Goal: Information Seeking & Learning: Check status

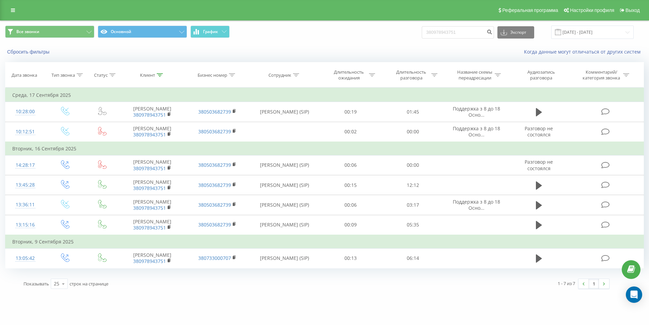
scroll to position [6, 0]
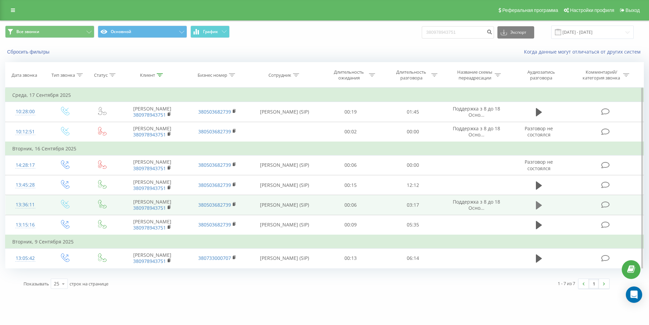
drag, startPoint x: 396, startPoint y: 136, endPoint x: 539, endPoint y: 222, distance: 166.9
click at [539, 209] on icon at bounding box center [539, 205] width 6 height 8
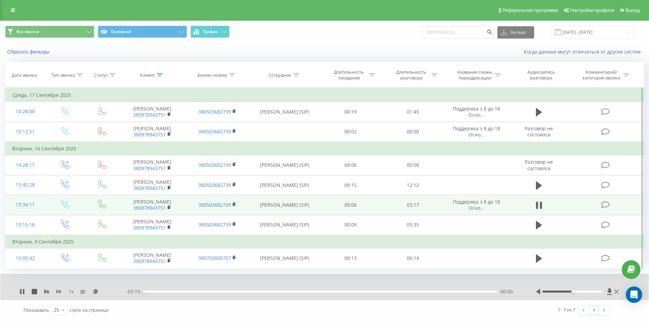
click at [59, 294] on icon at bounding box center [58, 291] width 5 height 5
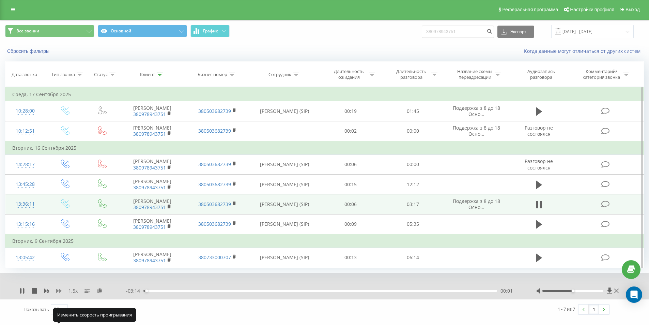
click at [59, 293] on icon at bounding box center [58, 290] width 5 height 5
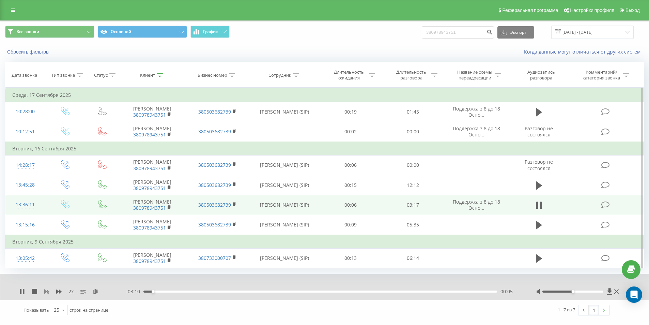
click at [46, 294] on icon at bounding box center [46, 291] width 5 height 5
click at [59, 294] on icon at bounding box center [58, 291] width 5 height 5
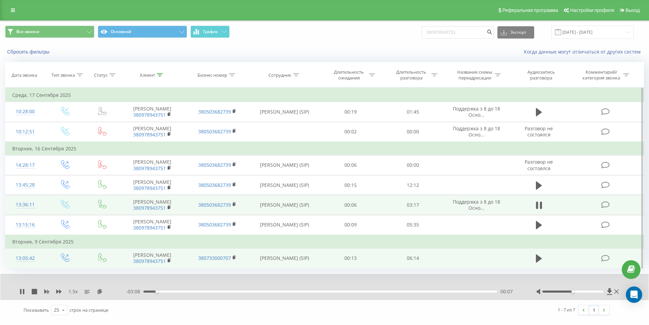
scroll to position [32, 0]
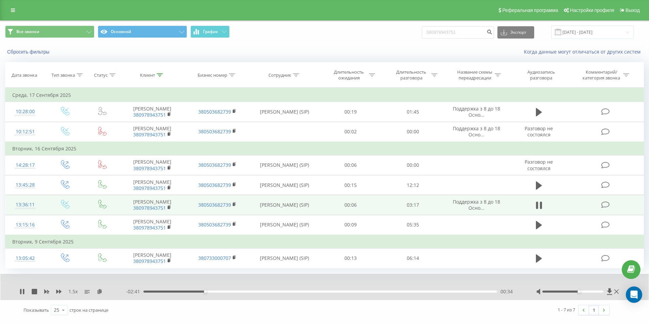
click at [577, 292] on div at bounding box center [572, 291] width 61 height 2
click at [165, 292] on div "01:35" at bounding box center [320, 291] width 354 height 2
drag, startPoint x: 154, startPoint y: 296, endPoint x: 142, endPoint y: 296, distance: 11.9
click at [143, 292] on div "00:05" at bounding box center [320, 291] width 354 height 2
drag, startPoint x: 155, startPoint y: 296, endPoint x: 143, endPoint y: 296, distance: 11.9
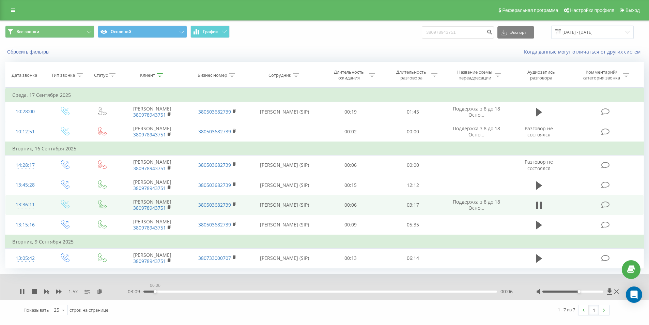
click at [143, 292] on div "00:06" at bounding box center [320, 291] width 354 height 2
click at [99, 293] on icon at bounding box center [100, 291] width 6 height 5
click at [169, 206] on rect at bounding box center [169, 207] width 2 height 3
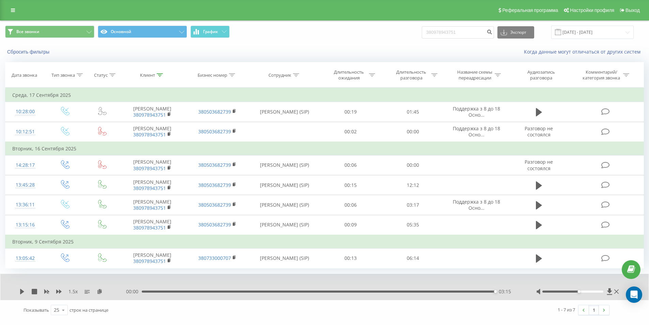
click at [264, 292] on div "03:15" at bounding box center [319, 291] width 354 height 2
click at [22, 294] on icon at bounding box center [22, 291] width 4 height 5
drag, startPoint x: 152, startPoint y: 294, endPoint x: 143, endPoint y: 296, distance: 9.4
click at [143, 295] on div "00:00 03:15 03:15" at bounding box center [322, 291] width 393 height 7
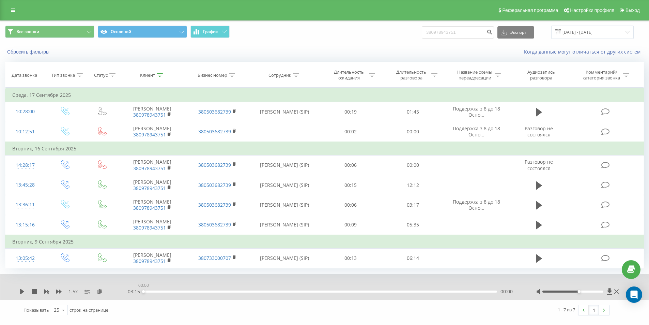
drag, startPoint x: 146, startPoint y: 296, endPoint x: 125, endPoint y: 298, distance: 21.9
click at [125, 295] on div "1.5 x - 03:15 00:00 00:00" at bounding box center [319, 291] width 601 height 7
click at [22, 293] on icon at bounding box center [21, 291] width 5 height 5
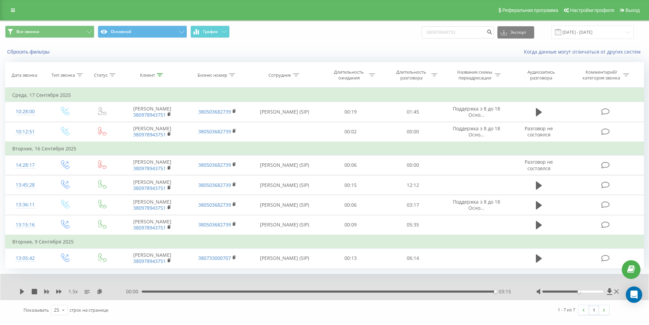
scroll to position [0, 0]
drag, startPoint x: 468, startPoint y: 33, endPoint x: 332, endPoint y: 40, distance: 136.8
click at [332, 40] on div "Все звонки Основной График 380978943751 Экспорт .csv .xls .xlsx 19.06.2025 - 19…" at bounding box center [324, 32] width 648 height 23
paste input "67971226"
type input "380967971226"
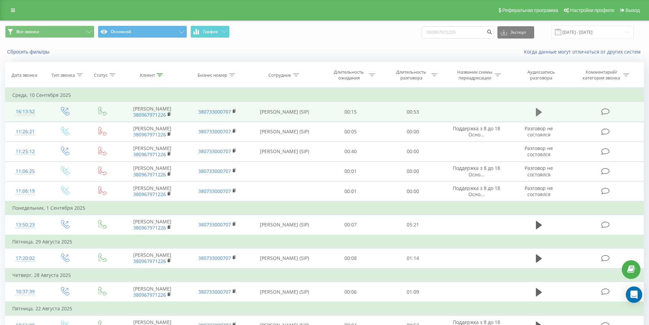
click at [540, 116] on icon at bounding box center [539, 112] width 6 height 8
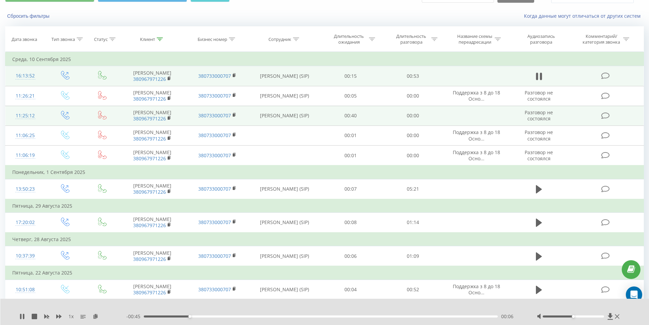
scroll to position [34, 0]
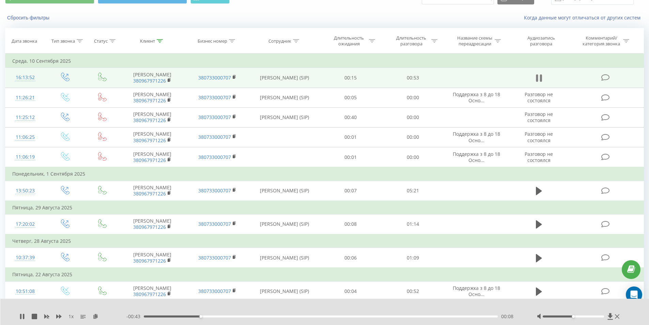
click at [538, 83] on icon at bounding box center [539, 78] width 6 height 10
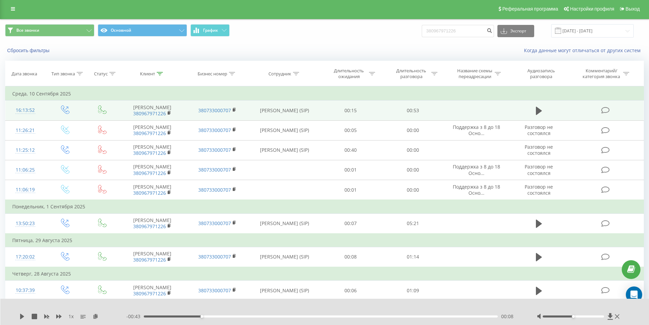
scroll to position [0, 0]
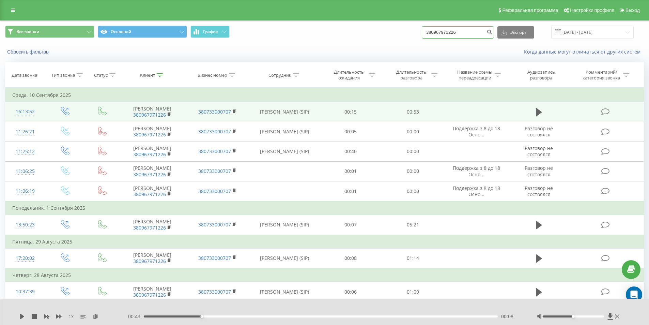
drag, startPoint x: 465, startPoint y: 32, endPoint x: 317, endPoint y: 39, distance: 148.4
click at [319, 39] on div "Все звонки Основной График 380967971226 Экспорт .csv .xls .xlsx 19.06.2025 - 19…" at bounding box center [324, 32] width 639 height 13
paste input "677230664"
type input "380677230664"
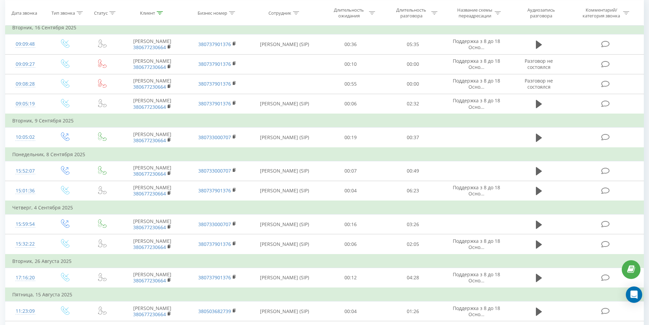
scroll to position [68, 0]
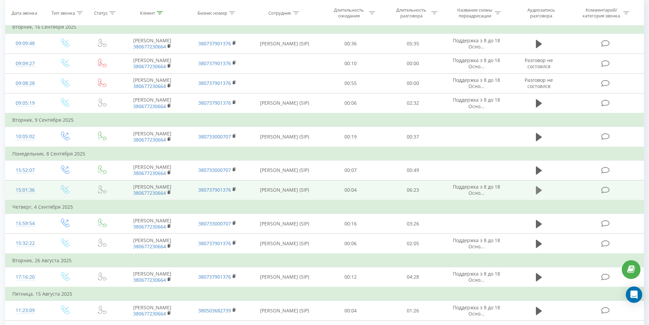
click at [538, 194] on icon at bounding box center [539, 190] width 6 height 8
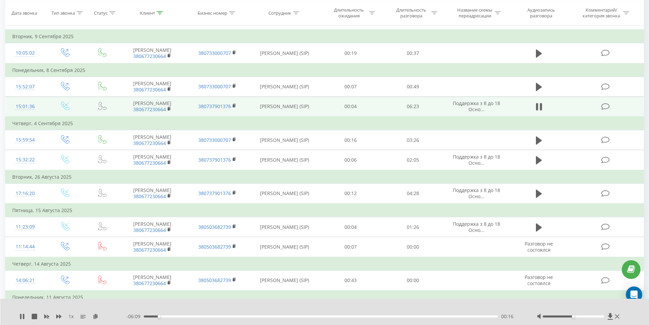
scroll to position [136, 0]
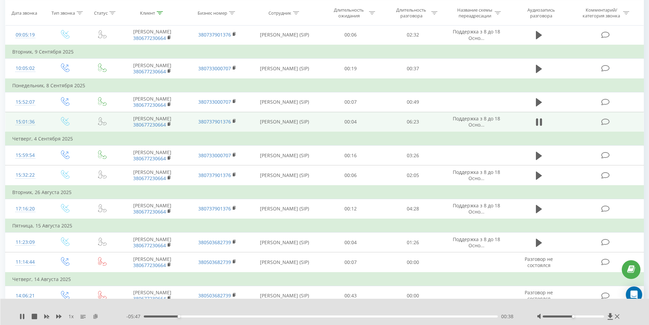
click at [95, 317] on icon at bounding box center [96, 315] width 6 height 5
click at [170, 125] on icon at bounding box center [169, 123] width 2 height 3
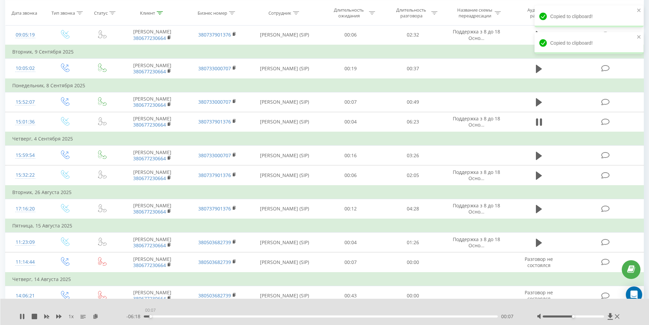
drag, startPoint x: 150, startPoint y: 316, endPoint x: 120, endPoint y: 318, distance: 30.1
click at [121, 318] on div "1 x - 06:18 00:07 00:07" at bounding box center [320, 316] width 602 height 7
click at [58, 315] on icon at bounding box center [58, 315] width 5 height 5
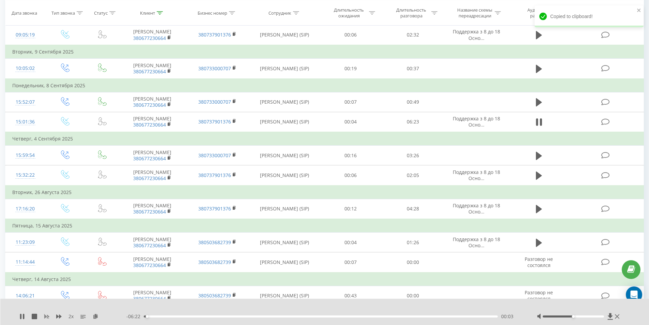
click at [47, 316] on icon at bounding box center [46, 316] width 5 height 4
click at [59, 315] on icon at bounding box center [58, 315] width 5 height 5
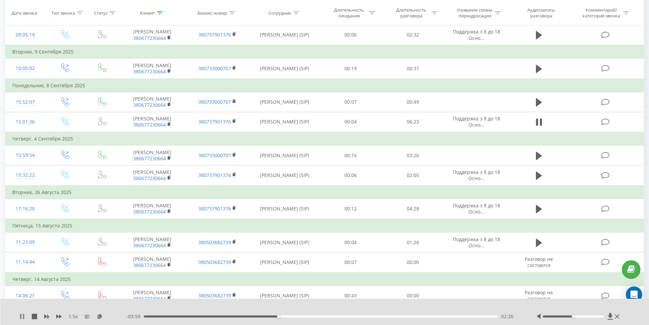
click at [23, 316] on icon at bounding box center [21, 315] width 5 height 5
click at [246, 317] on div "02:27" at bounding box center [321, 316] width 354 height 2
click at [22, 316] on icon at bounding box center [22, 315] width 4 height 5
click at [160, 316] on div "00:20" at bounding box center [321, 316] width 354 height 2
click at [21, 317] on icon at bounding box center [22, 315] width 4 height 5
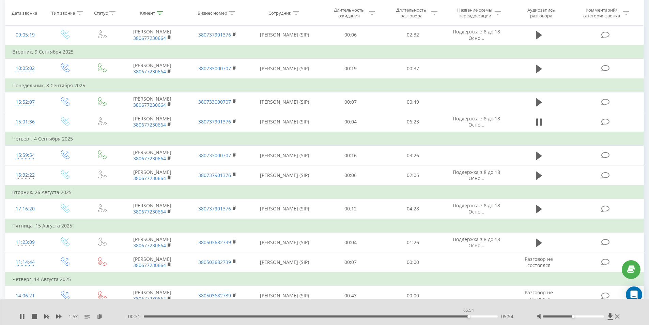
click at [468, 316] on div "05:54" at bounding box center [321, 316] width 354 height 2
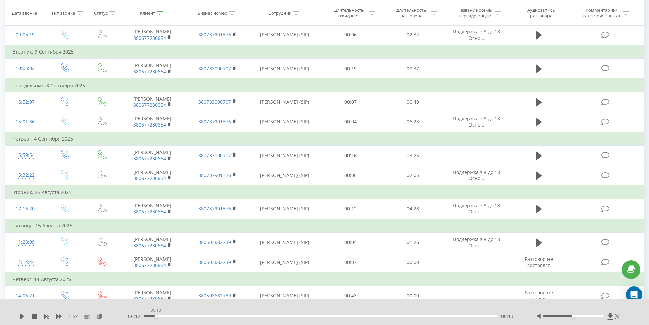
click at [154, 317] on div "00:13" at bounding box center [321, 316] width 354 height 2
click at [21, 316] on icon at bounding box center [22, 315] width 4 height 5
click at [59, 315] on icon at bounding box center [58, 315] width 5 height 5
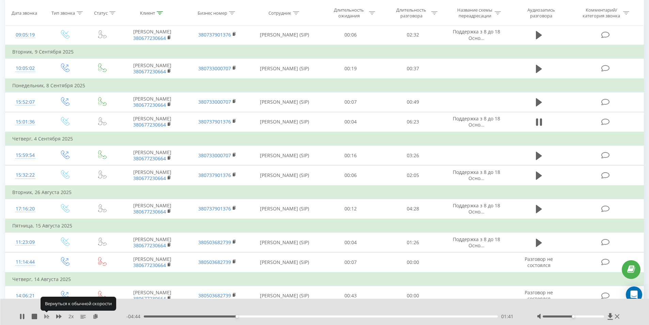
click at [47, 315] on icon at bounding box center [46, 316] width 5 height 4
click at [59, 316] on icon at bounding box center [58, 316] width 5 height 4
click at [22, 317] on icon at bounding box center [21, 315] width 5 height 5
click at [268, 317] on div "02:32" at bounding box center [321, 316] width 354 height 2
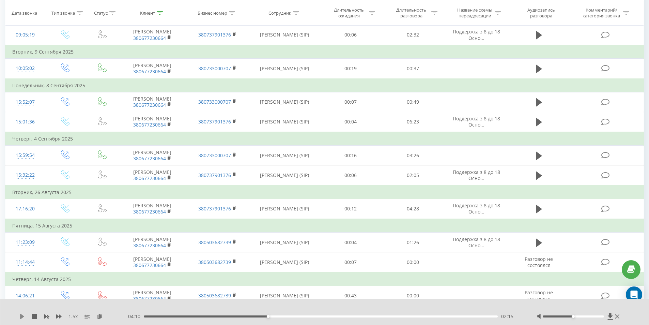
click at [22, 316] on icon at bounding box center [22, 315] width 4 height 5
click at [22, 316] on icon at bounding box center [21, 315] width 5 height 5
click at [265, 315] on div "02:18" at bounding box center [321, 316] width 354 height 2
click at [23, 315] on icon at bounding box center [22, 315] width 4 height 5
click at [23, 315] on icon at bounding box center [23, 315] width 1 height 5
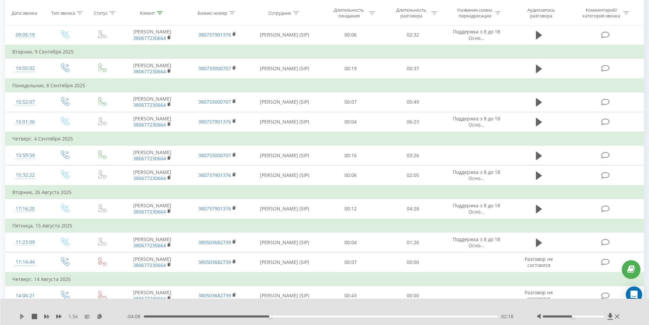
click at [21, 317] on icon at bounding box center [22, 315] width 4 height 5
click at [274, 315] on div "02:22" at bounding box center [321, 316] width 354 height 2
click at [47, 316] on rect at bounding box center [46, 316] width 5 height 5
click at [270, 315] on div "02:25" at bounding box center [321, 316] width 354 height 2
click at [58, 314] on icon at bounding box center [58, 315] width 5 height 5
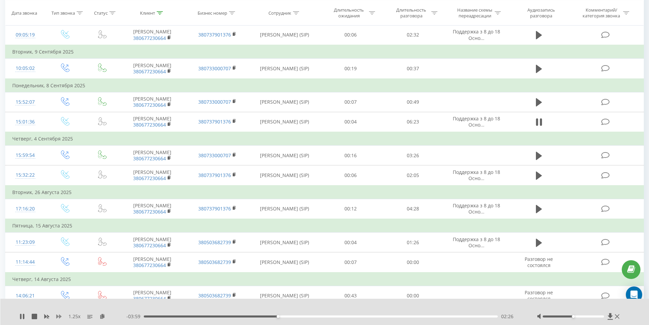
click at [58, 314] on icon at bounding box center [58, 315] width 5 height 5
click at [59, 315] on icon at bounding box center [58, 315] width 5 height 5
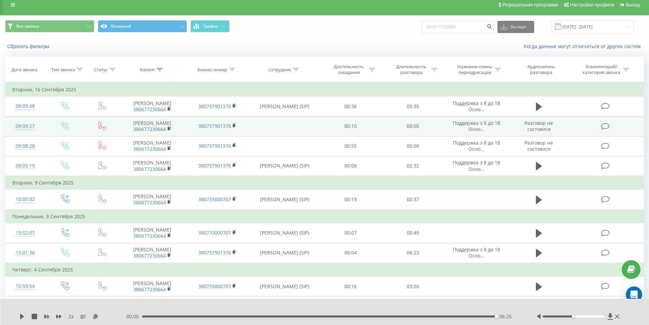
scroll to position [0, 0]
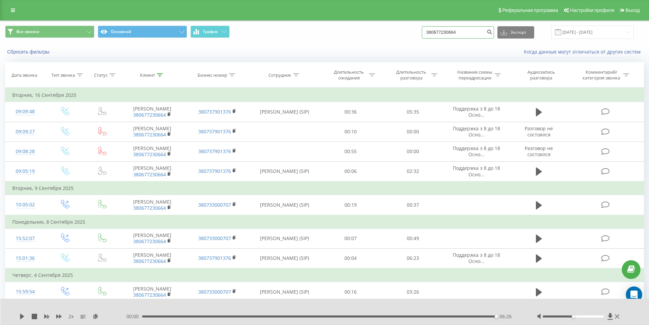
drag, startPoint x: 463, startPoint y: 33, endPoint x: 336, endPoint y: 43, distance: 126.8
click at [345, 43] on div "Все звонки Основной График 380677230664 Экспорт .csv .xls .xlsx 19.06.2025 - 19…" at bounding box center [324, 32] width 648 height 23
paste input "502463455"
type input "380502463455"
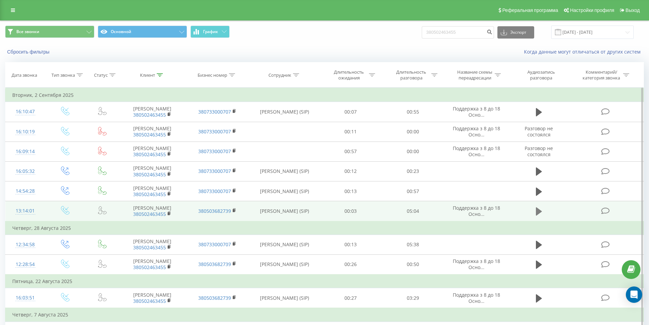
click at [539, 215] on icon at bounding box center [539, 211] width 6 height 8
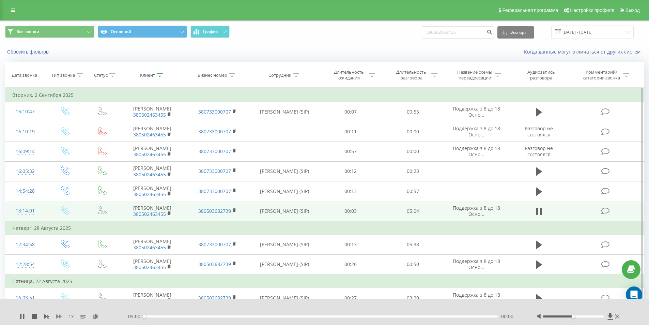
click at [60, 315] on icon at bounding box center [58, 316] width 5 height 4
click at [99, 315] on icon at bounding box center [100, 315] width 6 height 5
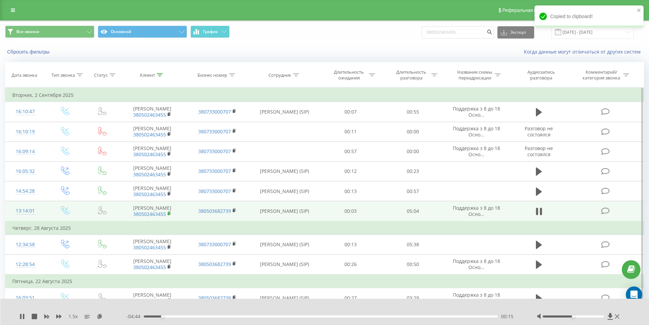
click at [169, 215] on rect at bounding box center [169, 213] width 2 height 3
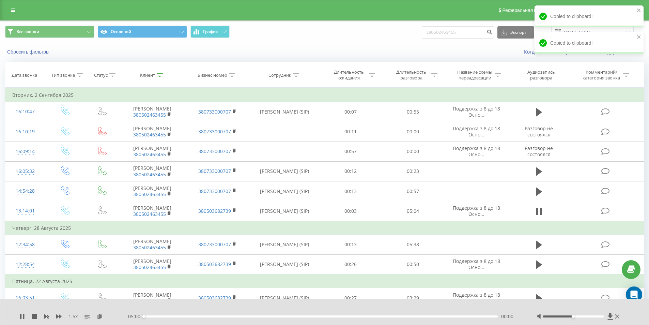
click at [148, 317] on div "- 05:00 00:00 00:00" at bounding box center [323, 316] width 394 height 7
click at [145, 317] on div "00:03" at bounding box center [321, 316] width 354 height 2
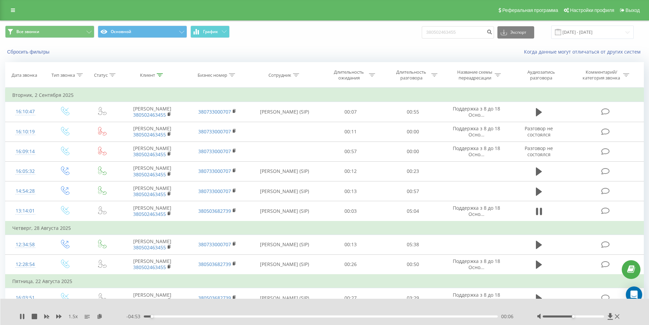
click at [145, 317] on div "- 04:53 00:06 00:06" at bounding box center [323, 316] width 394 height 7
drag, startPoint x: 148, startPoint y: 316, endPoint x: 141, endPoint y: 315, distance: 6.6
click at [141, 315] on div "- 04:59 00:00 00:00" at bounding box center [323, 316] width 394 height 7
click at [59, 317] on icon at bounding box center [58, 316] width 5 height 4
click at [45, 316] on icon at bounding box center [46, 316] width 5 height 4
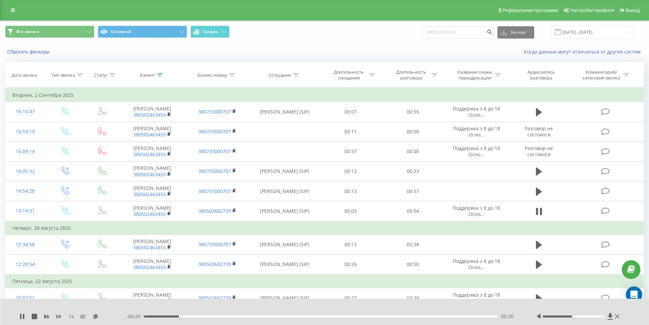
click at [58, 317] on icon at bounding box center [58, 315] width 5 height 5
click at [24, 316] on icon at bounding box center [23, 315] width 1 height 5
click at [23, 318] on icon at bounding box center [21, 315] width 5 height 5
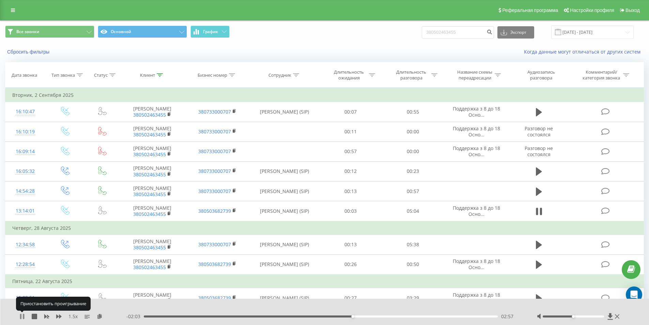
click at [22, 314] on icon at bounding box center [21, 315] width 5 height 5
click at [305, 315] on div "02:57" at bounding box center [321, 316] width 354 height 2
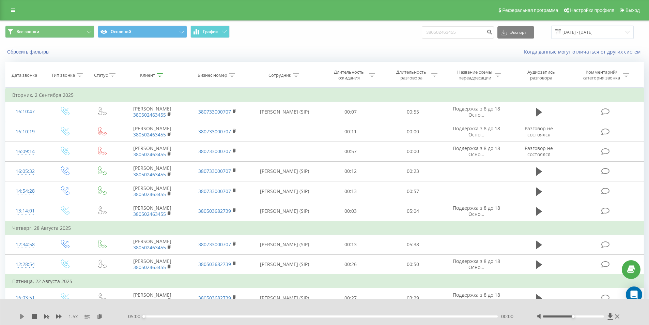
click at [22, 315] on icon at bounding box center [22, 315] width 4 height 5
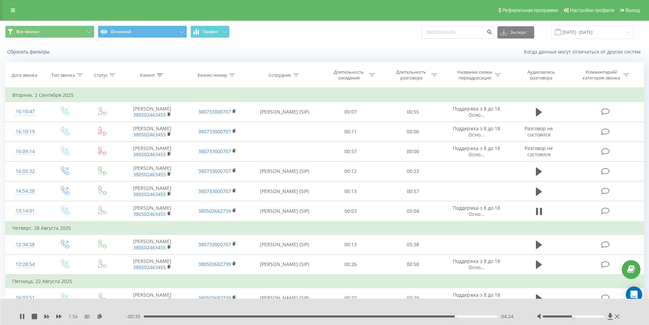
click at [446, 315] on div "04:24" at bounding box center [321, 316] width 354 height 2
click at [154, 315] on div "05:00" at bounding box center [319, 316] width 354 height 2
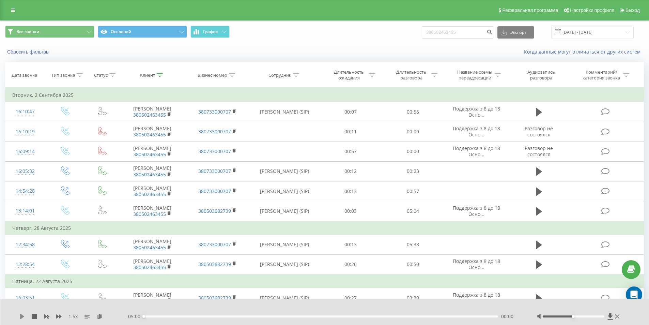
click at [23, 315] on icon at bounding box center [21, 315] width 5 height 5
click at [150, 316] on div "00:31" at bounding box center [321, 316] width 354 height 2
click at [60, 313] on icon at bounding box center [58, 315] width 5 height 5
click at [146, 315] on div "00:02" at bounding box center [321, 316] width 354 height 2
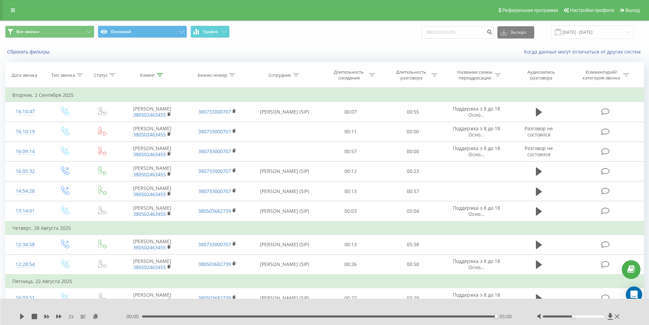
click at [274, 315] on div "05:00" at bounding box center [319, 316] width 354 height 2
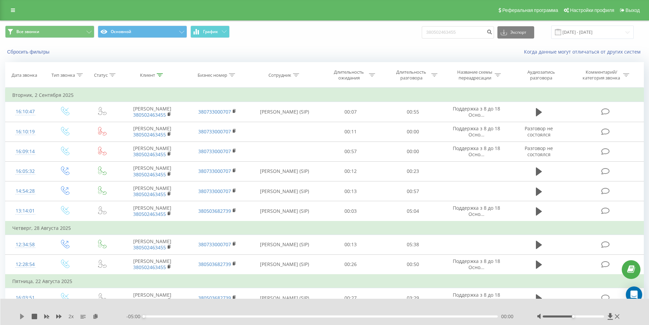
click at [22, 315] on icon at bounding box center [22, 315] width 4 height 5
click at [266, 316] on div "01:43" at bounding box center [321, 316] width 354 height 2
click at [256, 316] on div "01:50" at bounding box center [321, 316] width 354 height 2
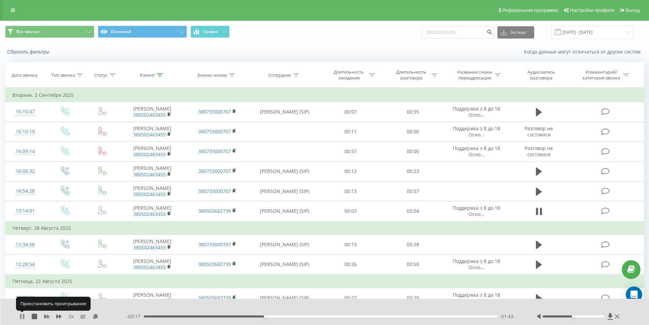
click at [22, 315] on icon at bounding box center [21, 315] width 5 height 5
click at [94, 316] on icon at bounding box center [96, 315] width 6 height 5
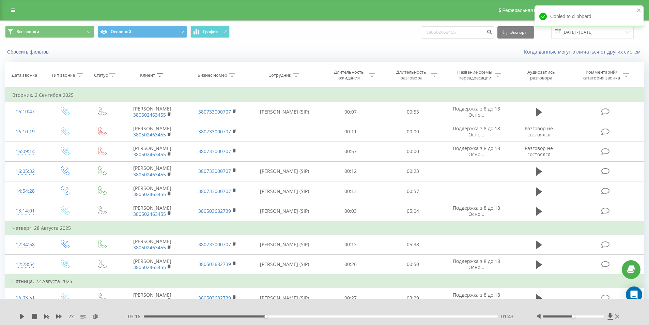
click at [256, 316] on div "01:43" at bounding box center [321, 316] width 354 height 2
click at [23, 316] on icon at bounding box center [22, 315] width 4 height 5
click at [248, 317] on div "01:38" at bounding box center [321, 316] width 354 height 2
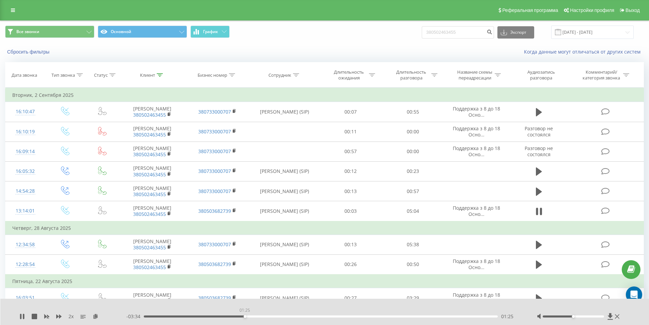
click at [245, 315] on div "01:25" at bounding box center [321, 316] width 354 height 2
click at [22, 315] on icon at bounding box center [21, 315] width 5 height 5
click at [96, 314] on icon at bounding box center [96, 315] width 6 height 5
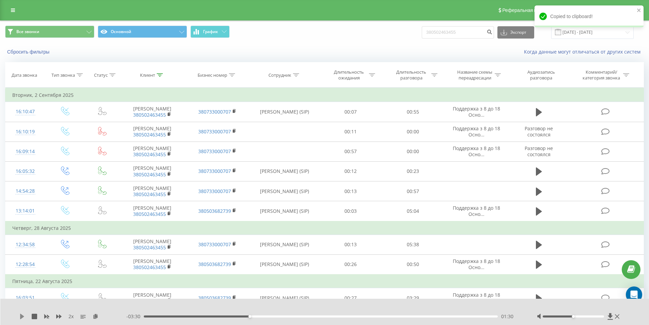
click at [21, 317] on icon at bounding box center [22, 315] width 4 height 5
click at [242, 315] on div "01:33" at bounding box center [321, 316] width 354 height 2
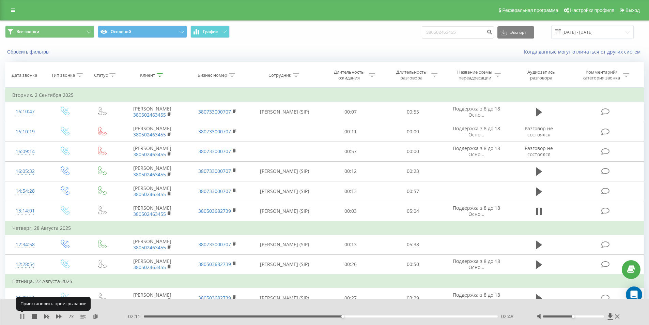
click at [22, 316] on icon at bounding box center [21, 315] width 5 height 5
click at [451, 317] on div "02:49" at bounding box center [321, 316] width 354 height 2
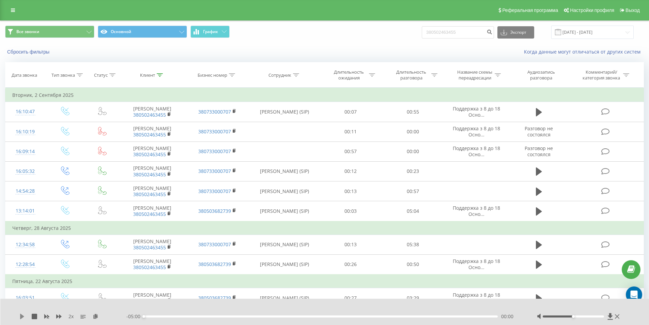
click at [20, 316] on icon at bounding box center [22, 315] width 4 height 5
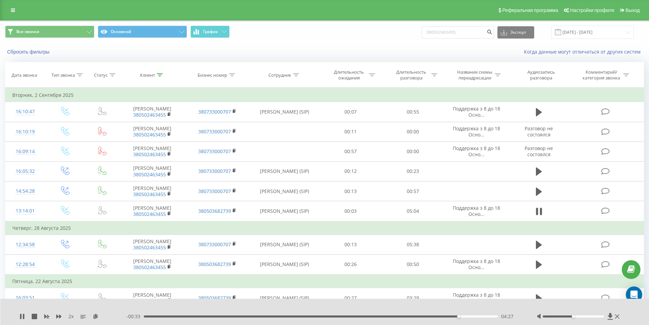
click at [433, 316] on div "04:27" at bounding box center [321, 316] width 354 height 2
click at [23, 315] on icon at bounding box center [21, 315] width 5 height 5
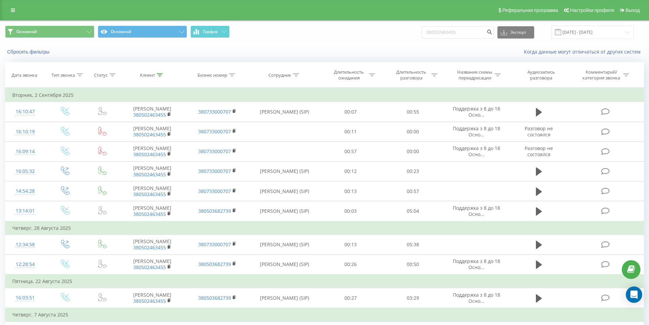
click at [372, 56] on div "Сбросить фильтры Когда данные могут отличаться от других систем" at bounding box center [324, 52] width 648 height 16
drag, startPoint x: 470, startPoint y: 33, endPoint x: 315, endPoint y: 50, distance: 156.4
click at [315, 50] on div "Основной Основной График 380502463455 Экспорт .csv .xls .xlsx 19.06.2025 - 19.0…" at bounding box center [324, 40] width 648 height 39
paste input "680538958"
type input "380680538958"
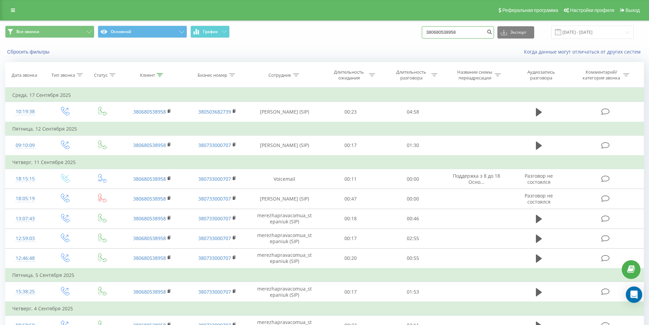
drag, startPoint x: 471, startPoint y: 34, endPoint x: 324, endPoint y: 42, distance: 147.7
click at [328, 42] on div "Все звонки Основной График 380680538958 Экспорт .csv .xls .xlsx [DATE] - [DATE]" at bounding box center [324, 32] width 648 height 23
paste input "67028483"
type input "380667028483"
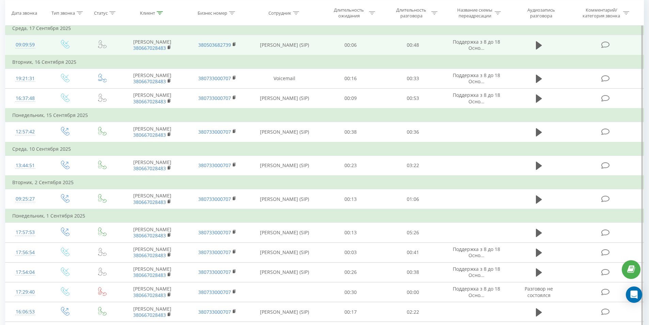
scroll to position [68, 0]
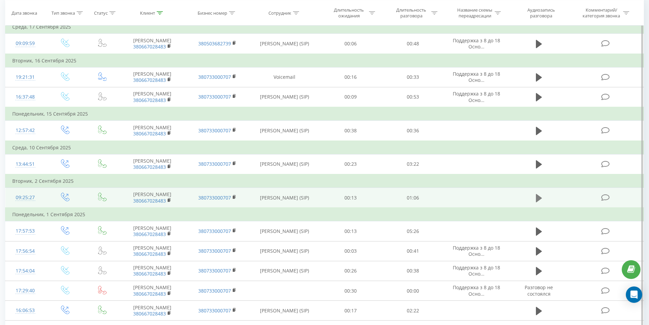
click at [539, 202] on icon at bounding box center [539, 198] width 6 height 10
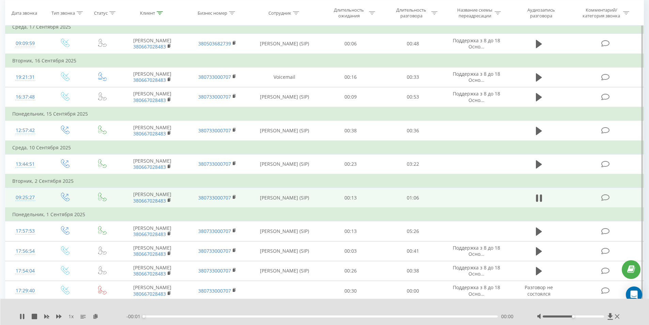
click at [58, 313] on div "1 x" at bounding box center [72, 316] width 107 height 7
click at [60, 313] on div "1 x" at bounding box center [72, 316] width 107 height 7
click at [61, 316] on icon at bounding box center [58, 316] width 5 height 4
click at [60, 315] on icon at bounding box center [58, 316] width 5 height 4
click at [58, 317] on icon at bounding box center [58, 315] width 5 height 5
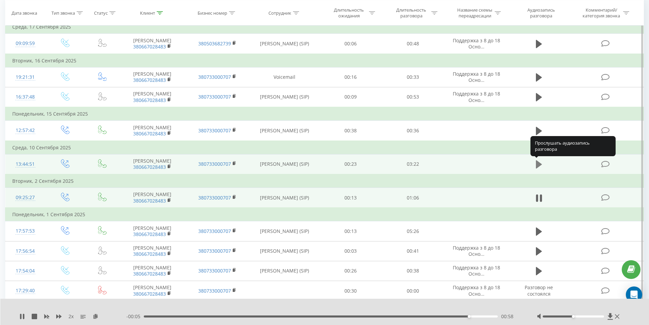
click at [539, 163] on icon at bounding box center [539, 164] width 6 height 8
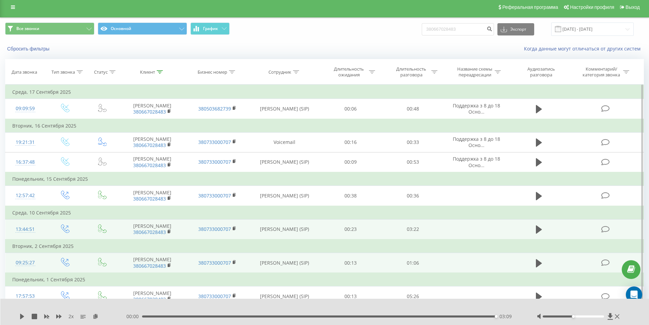
scroll to position [0, 0]
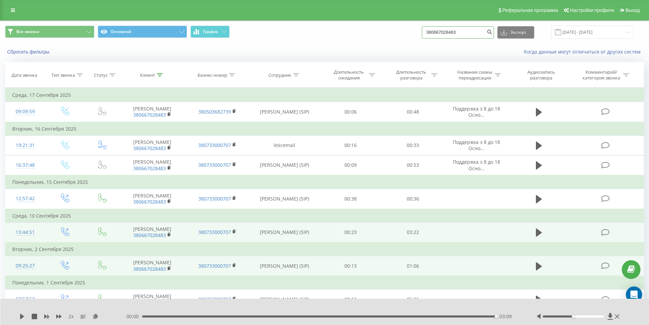
drag, startPoint x: 466, startPoint y: 33, endPoint x: 323, endPoint y: 53, distance: 143.9
click at [325, 53] on div "Все звонки Основной График 380667028483 Экспорт .csv .xls .xlsx [DATE] - [DATE]…" at bounding box center [324, 40] width 648 height 39
paste input "678985"
type input "380666789853"
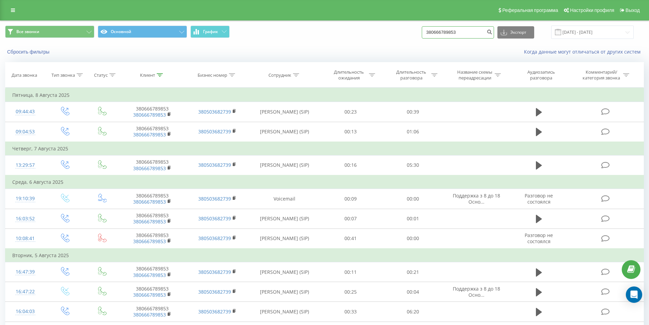
drag, startPoint x: 460, startPoint y: 36, endPoint x: 327, endPoint y: 41, distance: 133.0
click at [328, 41] on div "Все звонки Основной График 380666789853 Экспорт .csv .xls .xlsx 19.06.2025 - 19…" at bounding box center [324, 32] width 648 height 23
paste input "963634564"
type input "380963634564"
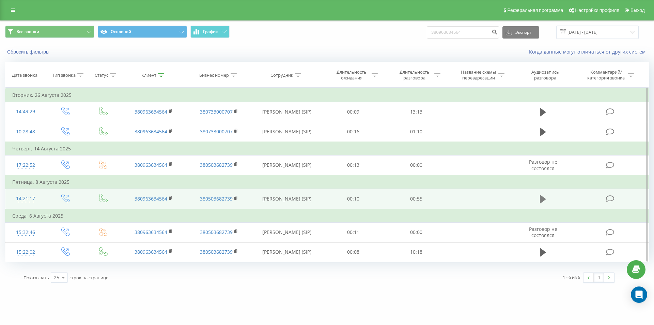
click at [542, 199] on icon at bounding box center [543, 199] width 6 height 8
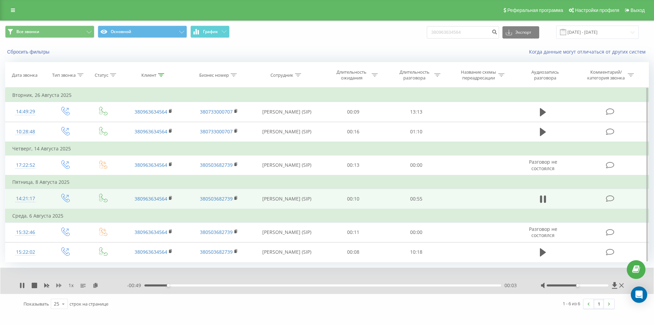
click at [58, 284] on icon at bounding box center [58, 284] width 5 height 5
